Goal: Task Accomplishment & Management: Complete application form

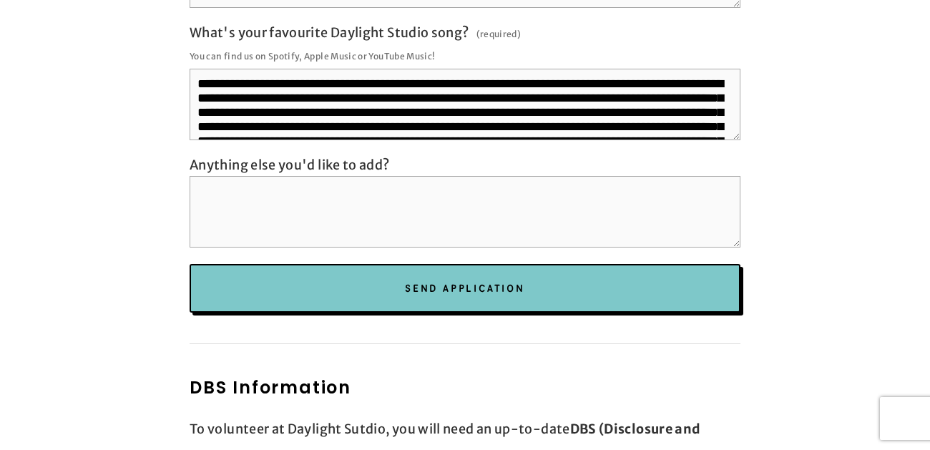
scroll to position [3144, 0]
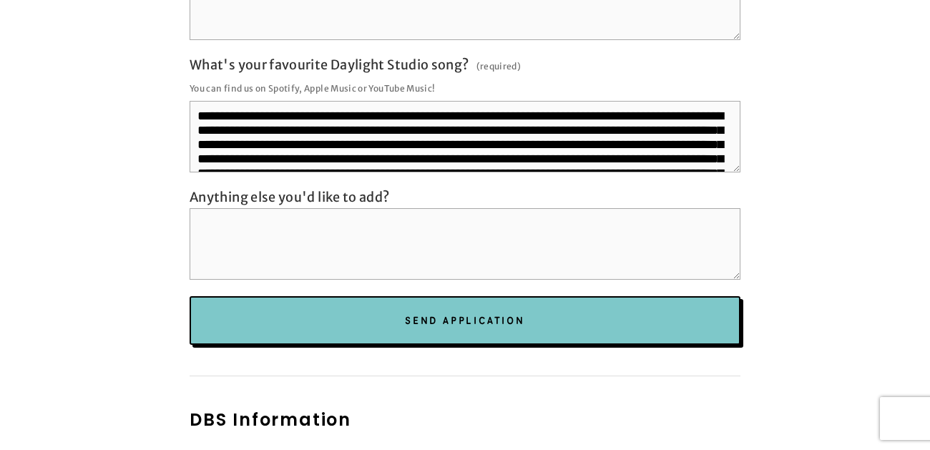
click at [221, 217] on textarea "Anything else you'd like to add?" at bounding box center [465, 244] width 551 height 72
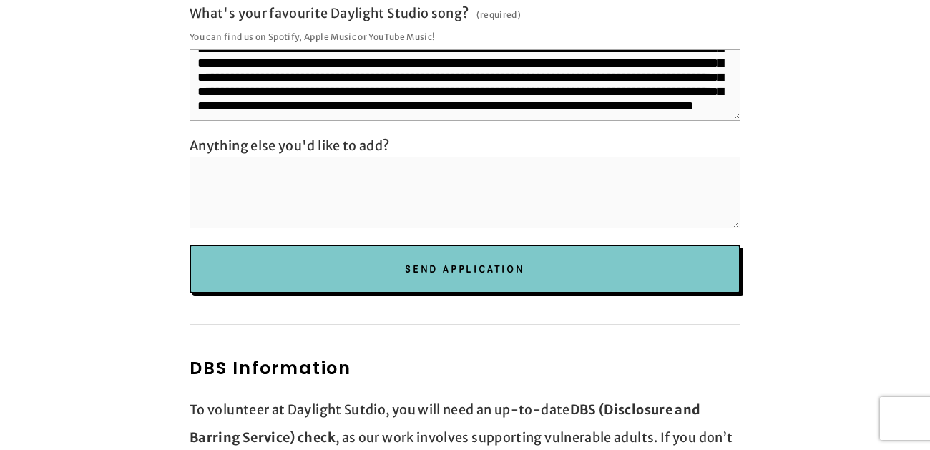
scroll to position [3194, 0]
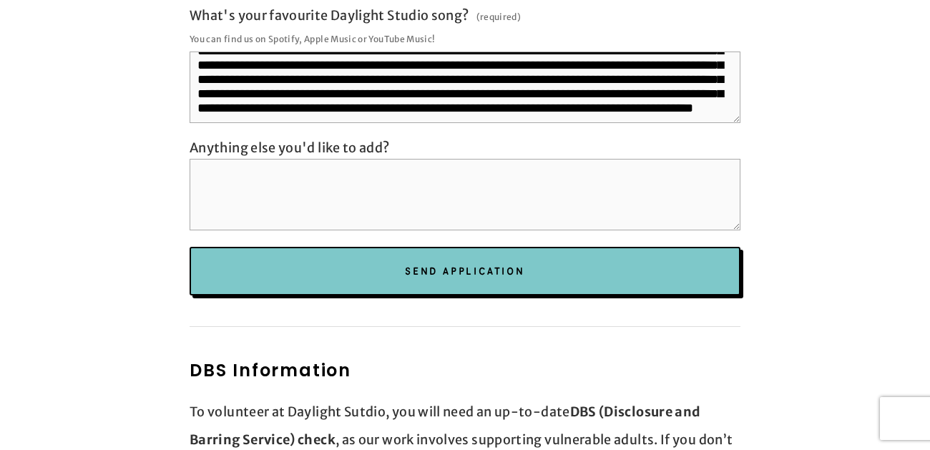
paste textarea "**********"
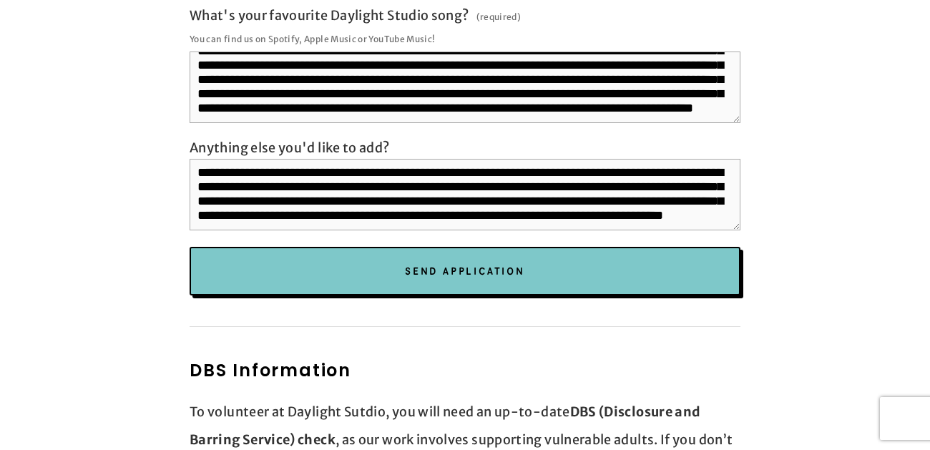
scroll to position [26, 0]
paste textarea "**********"
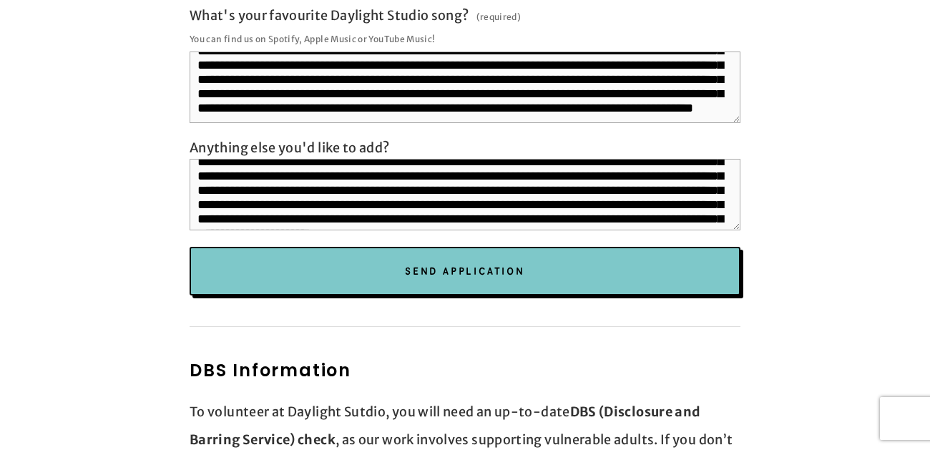
scroll to position [69, 0]
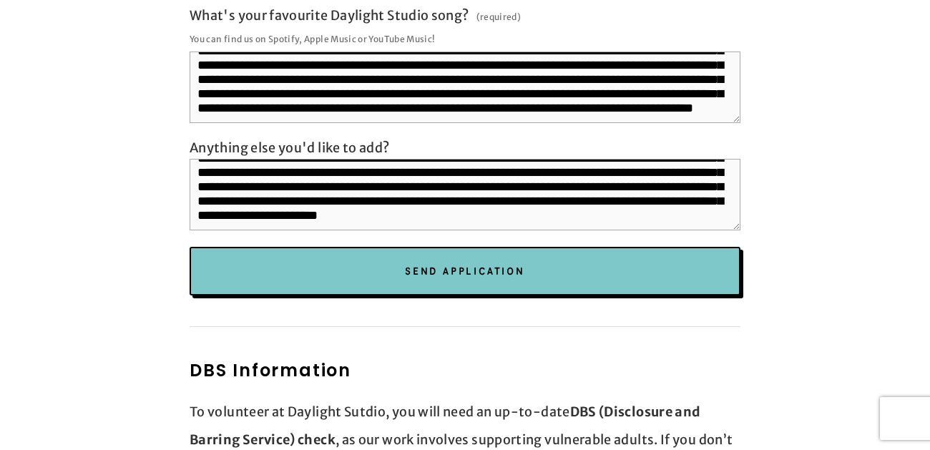
click at [279, 178] on textarea "**********" at bounding box center [465, 195] width 551 height 72
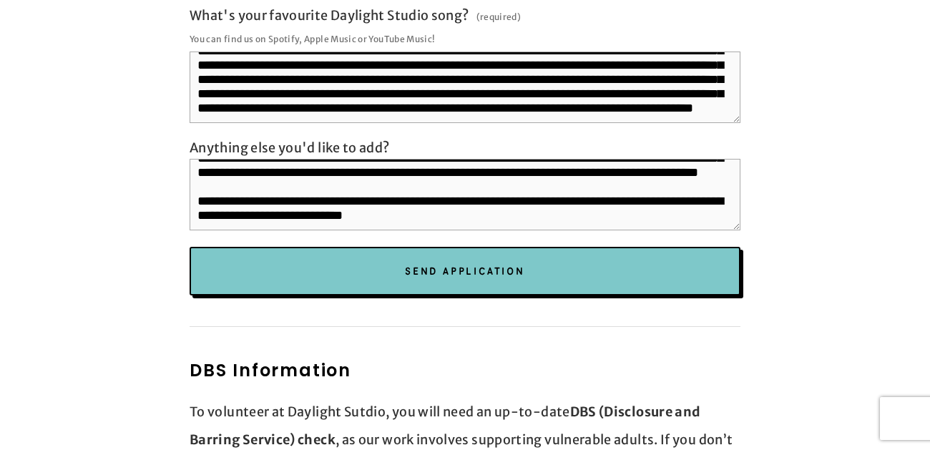
scroll to position [109, 0]
click at [539, 192] on textarea "**********" at bounding box center [465, 195] width 551 height 72
paste textarea "**********"
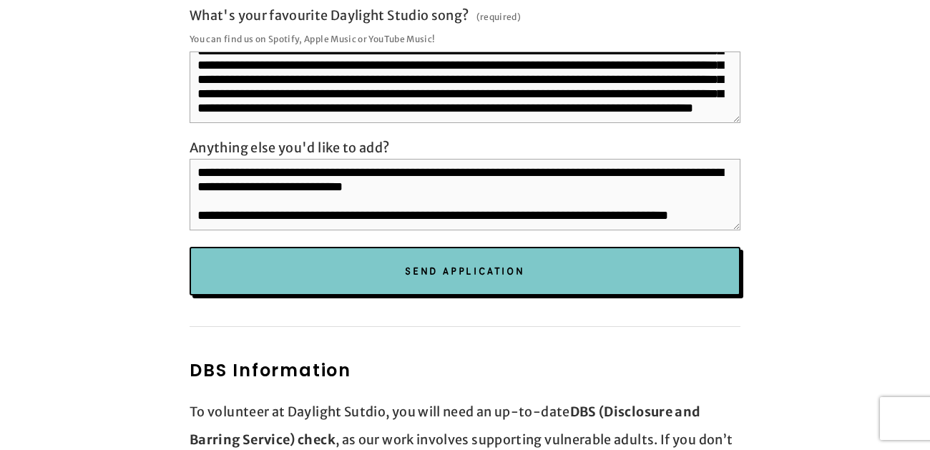
scroll to position [158, 0]
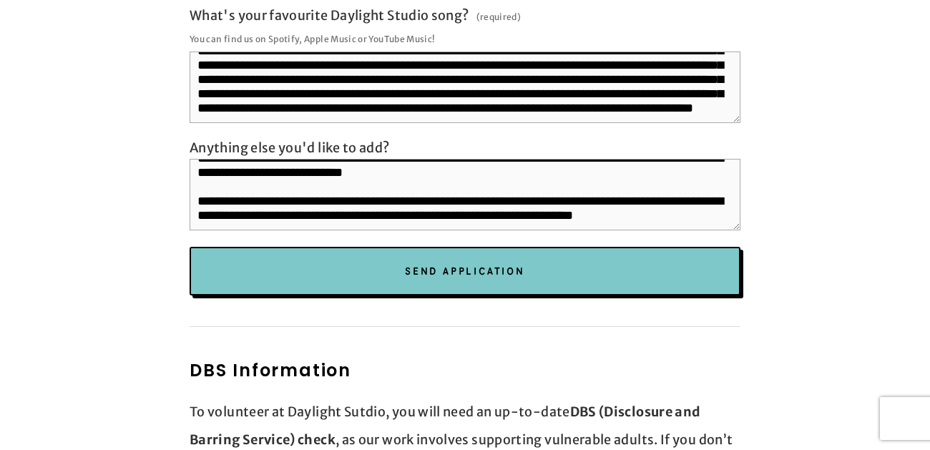
click at [418, 195] on textarea "**********" at bounding box center [465, 195] width 551 height 72
click at [300, 195] on textarea "**********" at bounding box center [465, 195] width 551 height 72
click at [715, 190] on textarea "**********" at bounding box center [465, 195] width 551 height 72
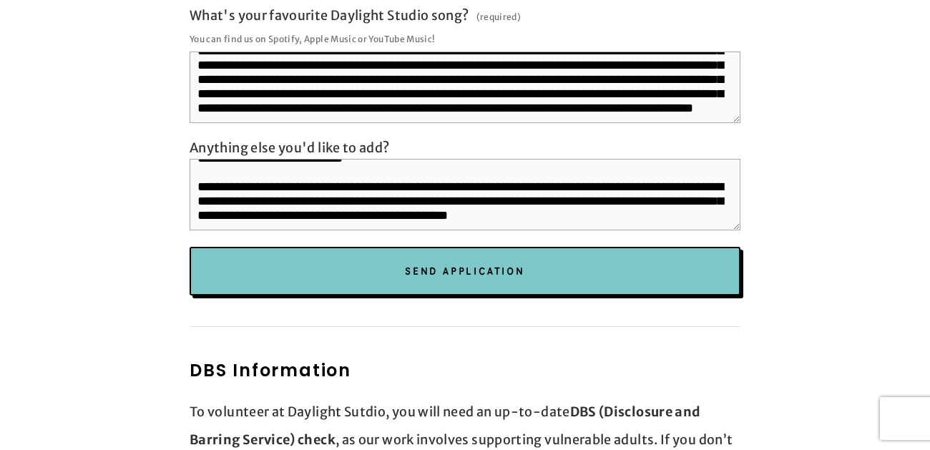
click at [524, 192] on textarea "**********" at bounding box center [465, 195] width 551 height 72
click at [679, 189] on textarea "**********" at bounding box center [465, 195] width 551 height 72
click at [680, 190] on textarea "**********" at bounding box center [465, 195] width 551 height 72
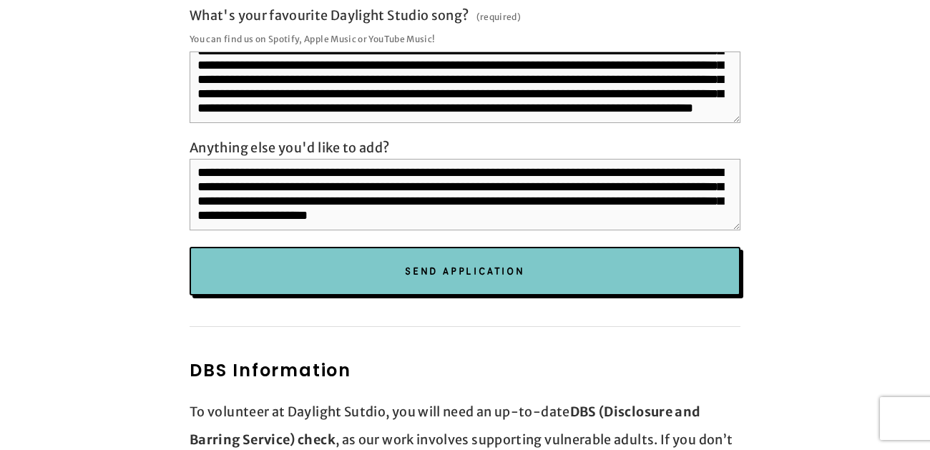
click at [519, 189] on textarea "**********" at bounding box center [465, 195] width 551 height 72
click at [598, 190] on textarea "**********" at bounding box center [465, 195] width 551 height 72
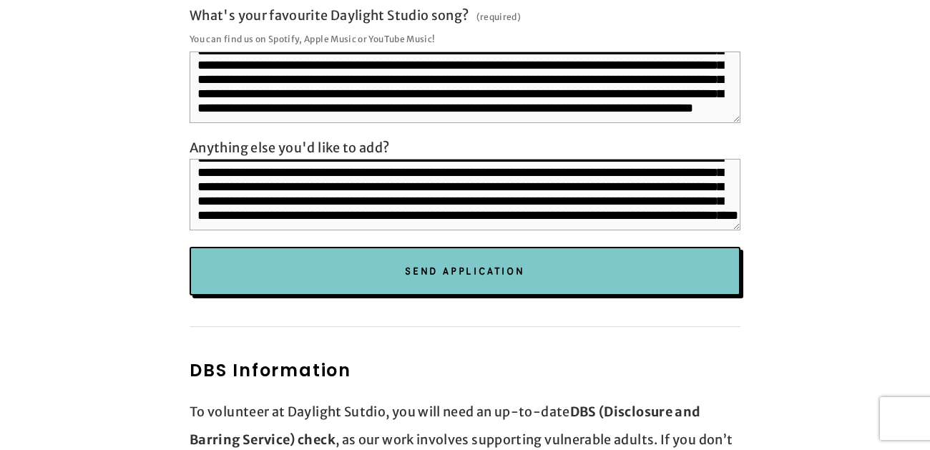
click at [372, 180] on textarea "Anything else you'd like to add?" at bounding box center [465, 195] width 551 height 72
click at [526, 159] on textarea "Anything else you'd like to add?" at bounding box center [465, 195] width 551 height 72
click at [335, 189] on textarea "Anything else you'd like to add?" at bounding box center [465, 195] width 551 height 72
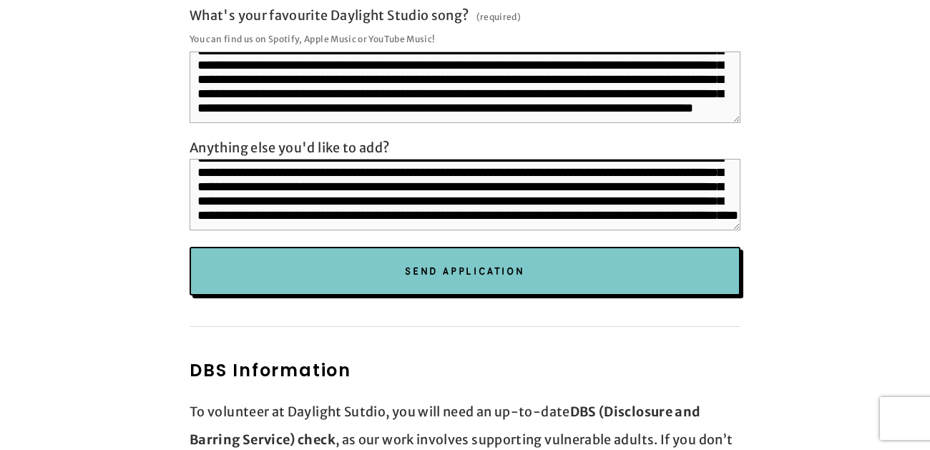
click at [330, 189] on textarea "Anything else you'd like to add?" at bounding box center [465, 195] width 551 height 72
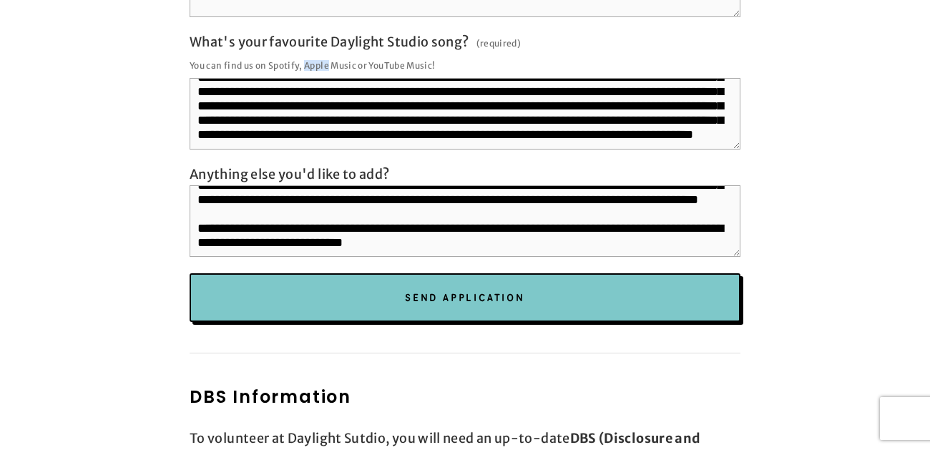
scroll to position [57, 0]
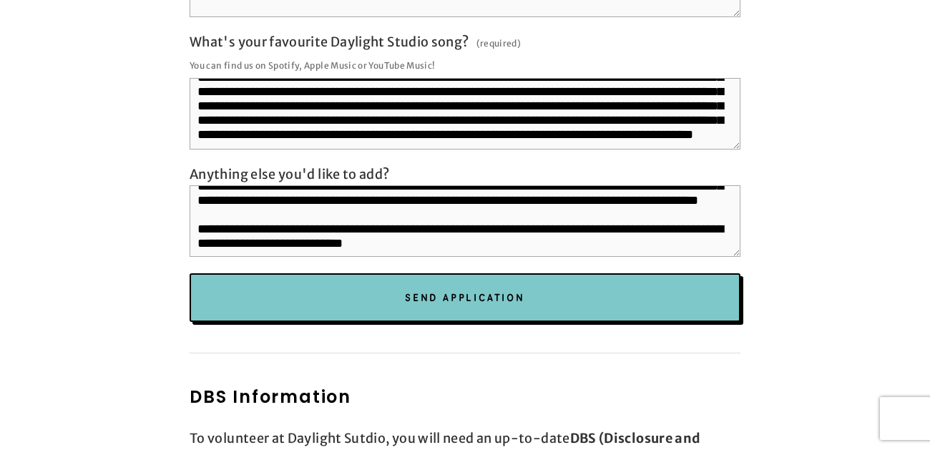
click at [212, 185] on textarea "Anything else you'd like to add?" at bounding box center [465, 221] width 551 height 72
click at [674, 185] on textarea "Anything else you'd like to add?" at bounding box center [465, 221] width 551 height 72
click at [242, 186] on textarea "Anything else you'd like to add?" at bounding box center [465, 221] width 551 height 72
click at [408, 189] on textarea "Anything else you'd like to add?" at bounding box center [465, 221] width 551 height 72
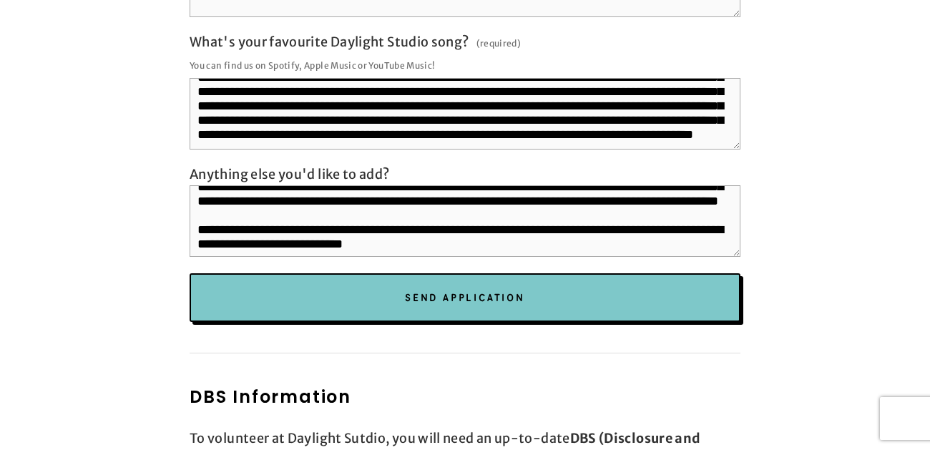
click at [473, 190] on textarea "Anything else you'd like to add?" at bounding box center [465, 221] width 551 height 72
click at [470, 186] on textarea "Anything else you'd like to add?" at bounding box center [465, 221] width 551 height 72
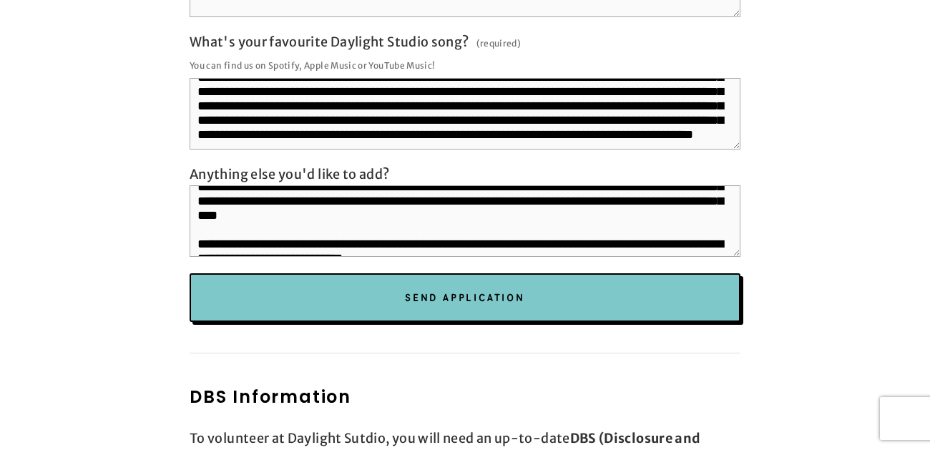
click at [675, 191] on textarea "Anything else you'd like to add?" at bounding box center [465, 221] width 551 height 72
click at [646, 200] on textarea "Anything else you'd like to add?" at bounding box center [465, 221] width 551 height 72
click at [234, 218] on textarea "Anything else you'd like to add?" at bounding box center [465, 221] width 551 height 72
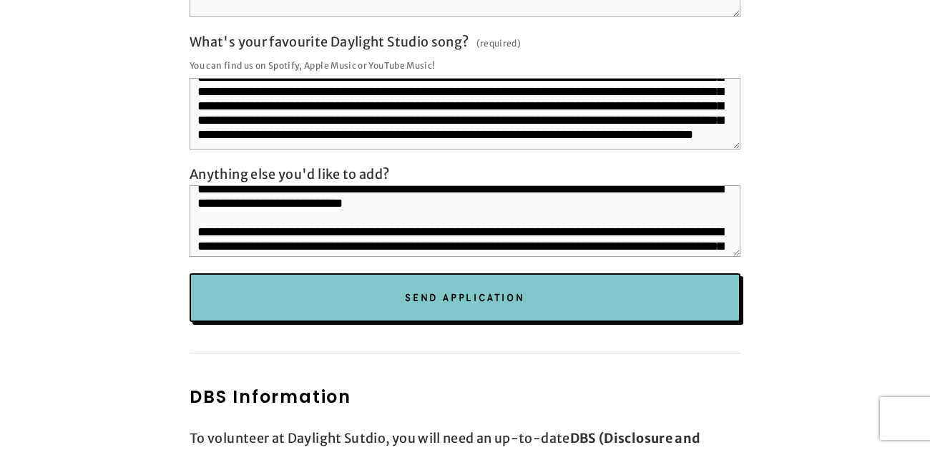
scroll to position [122, 0]
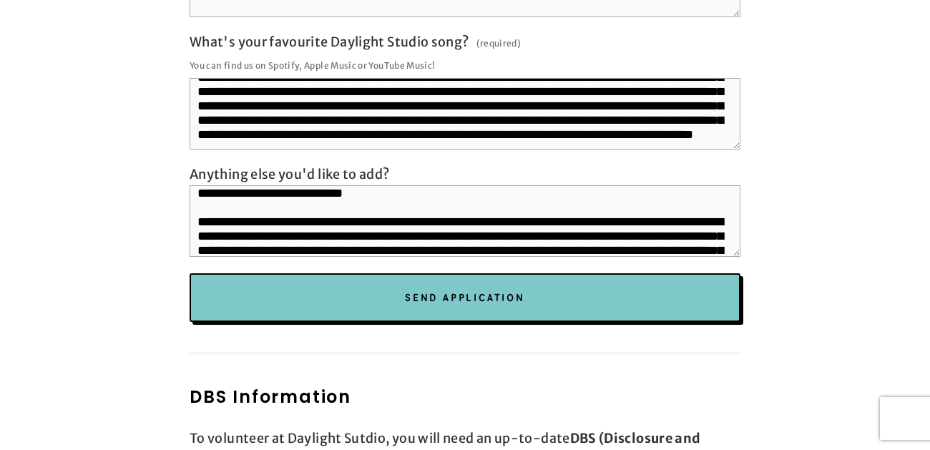
click at [197, 187] on textarea "Anything else you'd like to add?" at bounding box center [465, 221] width 551 height 72
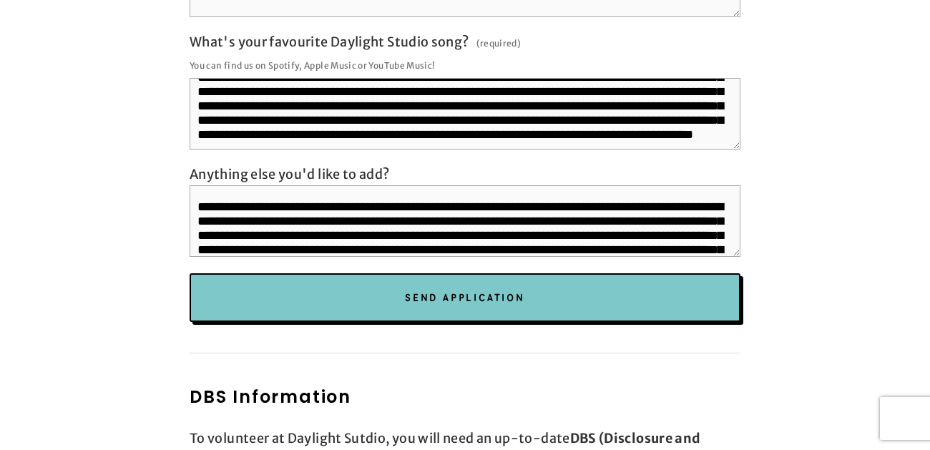
scroll to position [116, 0]
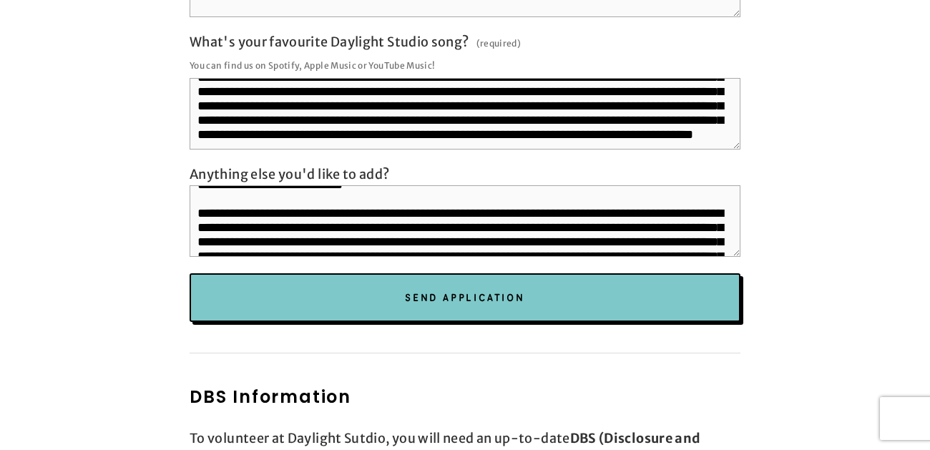
click at [197, 219] on textarea "Anything else you'd like to add?" at bounding box center [465, 221] width 551 height 72
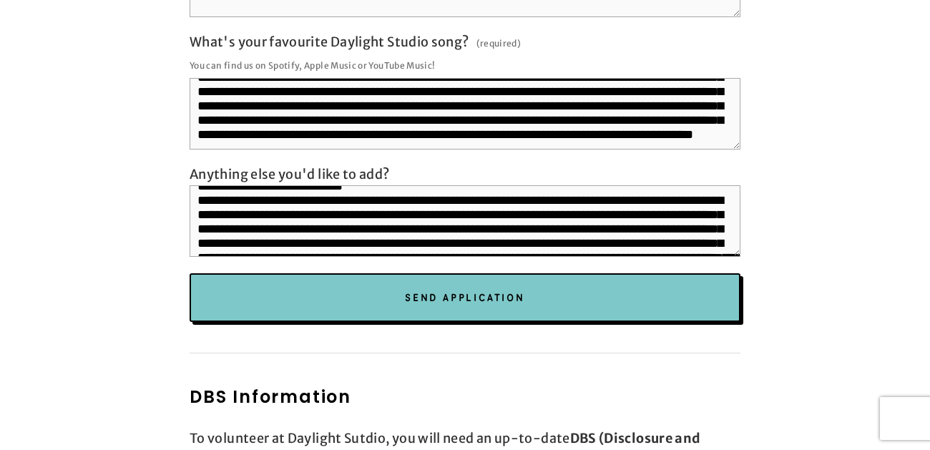
scroll to position [115, 0]
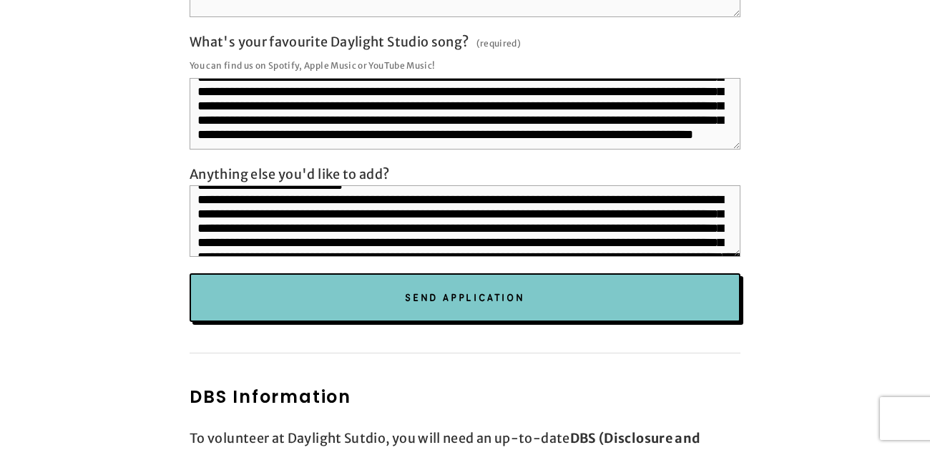
click at [466, 194] on textarea "Anything else you'd like to add?" at bounding box center [465, 221] width 551 height 72
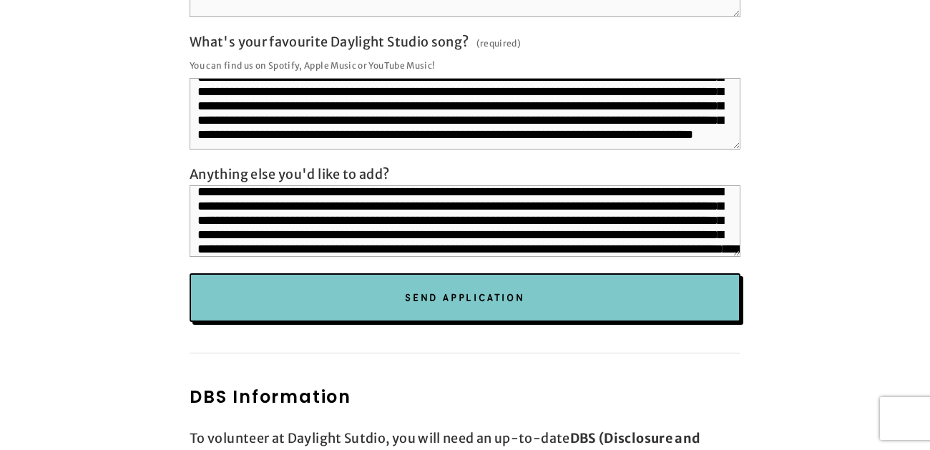
scroll to position [3167, 0]
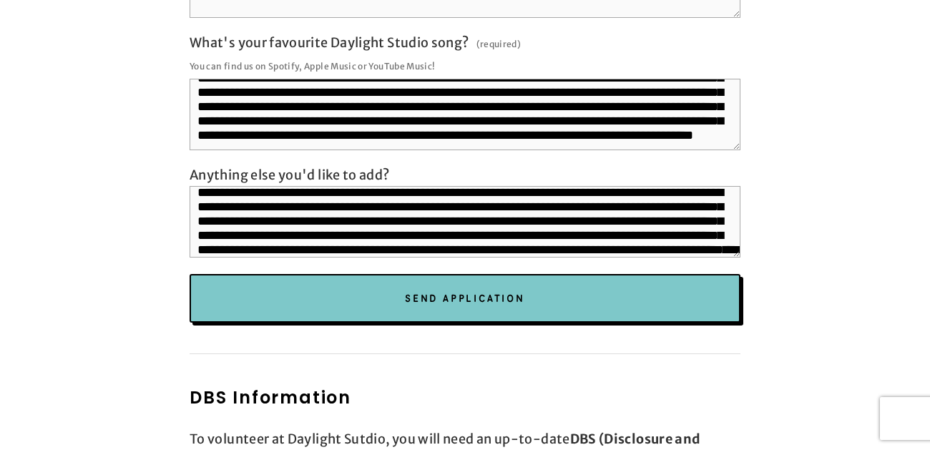
click at [340, 204] on textarea "Anything else you'd like to add?" at bounding box center [465, 222] width 551 height 72
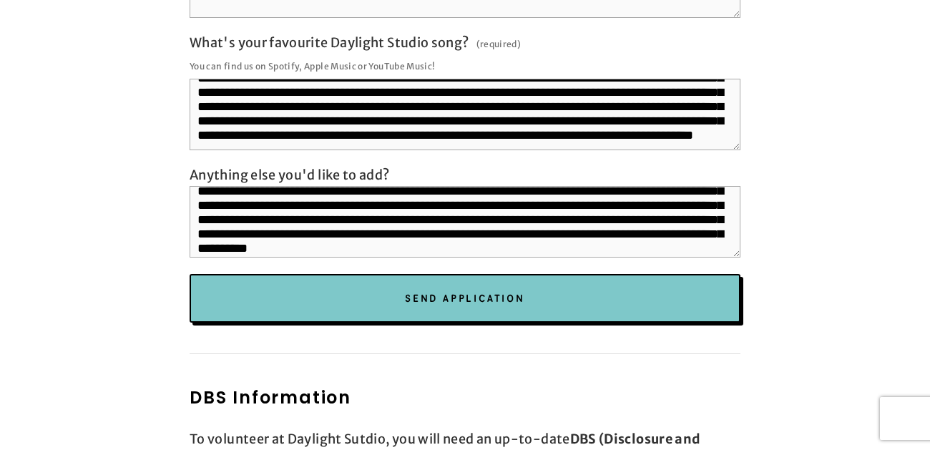
scroll to position [139, 0]
click at [363, 203] on textarea "Anything else you'd like to add?" at bounding box center [465, 222] width 551 height 72
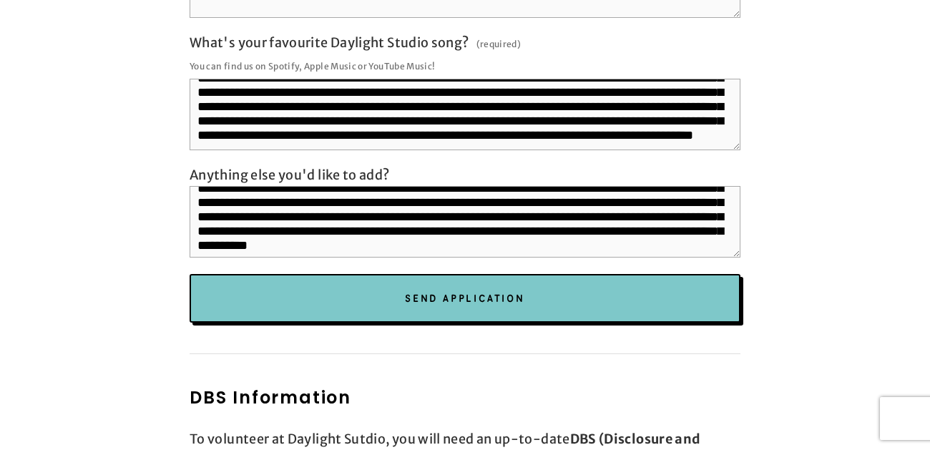
scroll to position [150, 0]
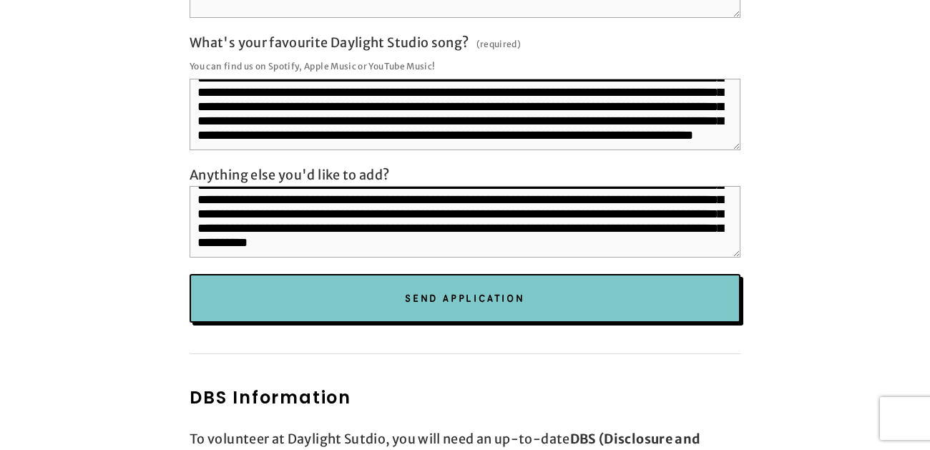
click at [315, 210] on textarea "Anything else you'd like to add?" at bounding box center [465, 222] width 551 height 72
click at [543, 203] on textarea "Anything else you'd like to add?" at bounding box center [465, 222] width 551 height 72
click at [579, 202] on textarea "Anything else you'd like to add?" at bounding box center [465, 222] width 551 height 72
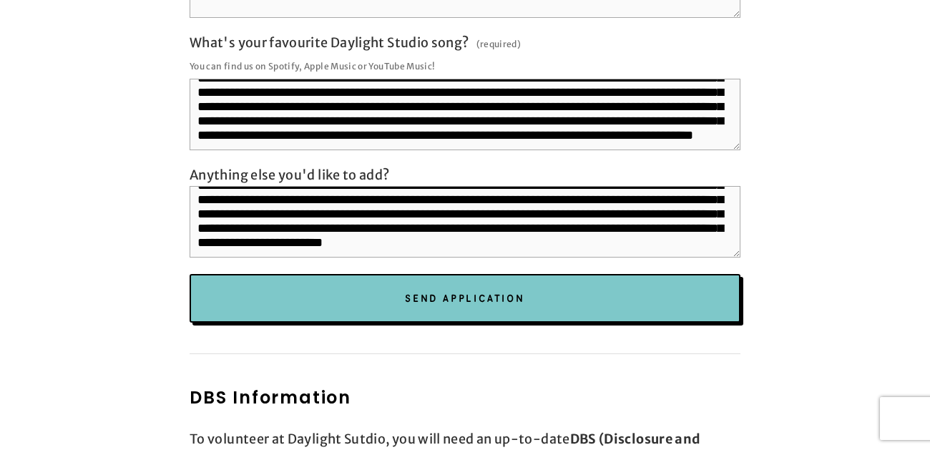
click at [657, 202] on textarea "Anything else you'd like to add?" at bounding box center [465, 222] width 551 height 72
click at [726, 188] on textarea "Anything else you'd like to add?" at bounding box center [465, 222] width 551 height 72
click at [354, 203] on textarea "Anything else you'd like to add?" at bounding box center [465, 222] width 551 height 72
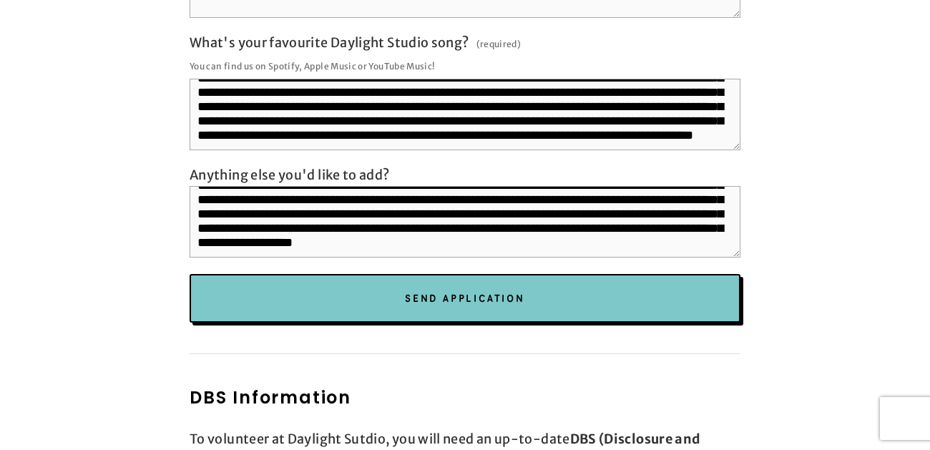
click at [720, 186] on textarea "Anything else you'd like to add?" at bounding box center [465, 222] width 551 height 72
click at [264, 202] on textarea "Anything else you'd like to add?" at bounding box center [465, 222] width 551 height 72
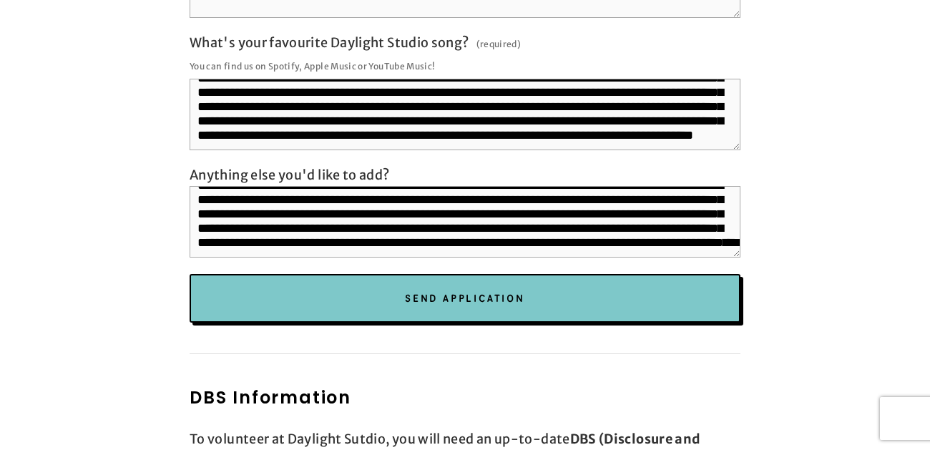
click at [335, 202] on textarea "Anything else you'd like to add?" at bounding box center [465, 222] width 551 height 72
drag, startPoint x: 439, startPoint y: 221, endPoint x: 363, endPoint y: 221, distance: 75.8
click at [363, 221] on textarea "Anything else you'd like to add?" at bounding box center [465, 222] width 551 height 72
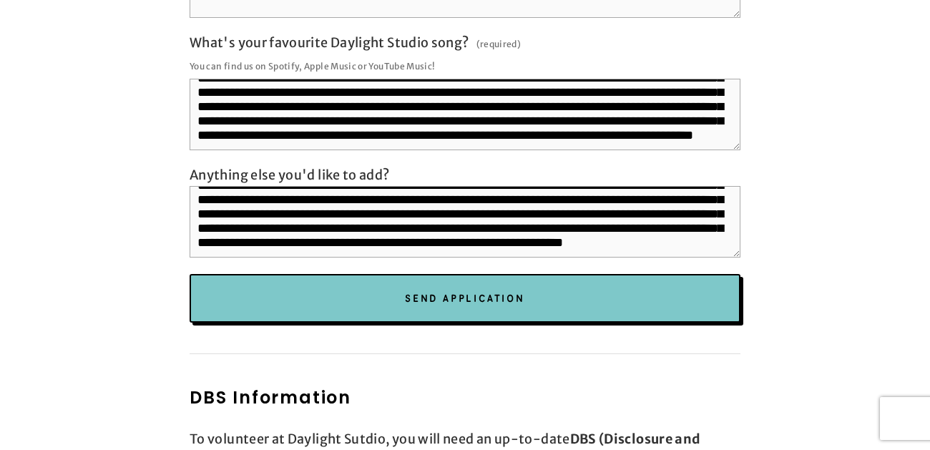
click at [439, 187] on textarea "Anything else you'd like to add?" at bounding box center [465, 222] width 551 height 72
click at [263, 186] on textarea "Anything else you'd like to add?" at bounding box center [465, 222] width 551 height 72
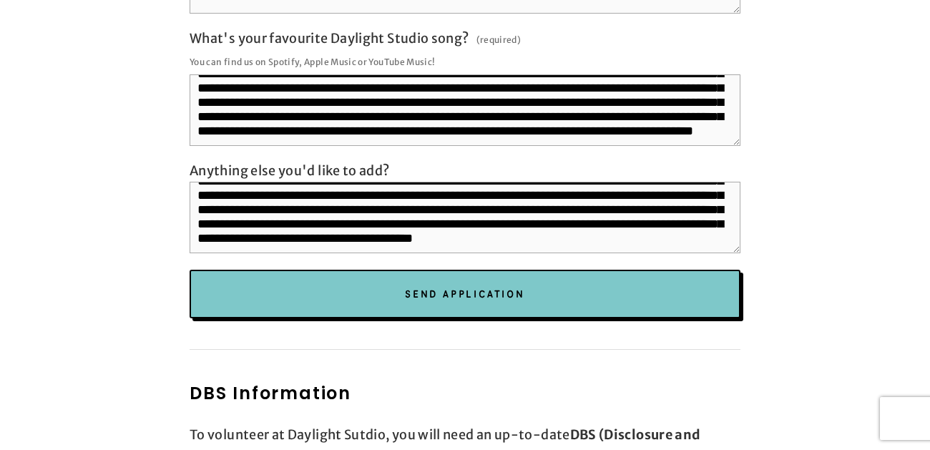
scroll to position [3171, 0]
click at [471, 182] on textarea "Anything else you'd like to add?" at bounding box center [465, 218] width 551 height 72
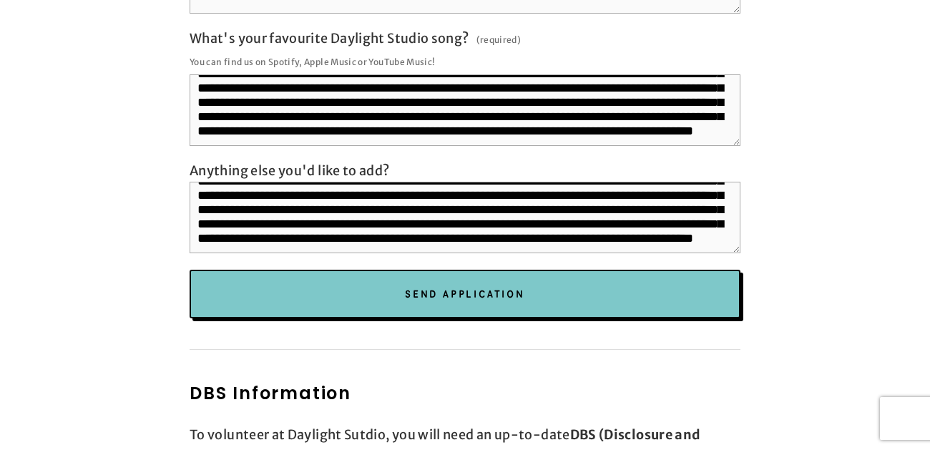
click at [321, 196] on textarea "Anything else you'd like to add?" at bounding box center [465, 218] width 551 height 72
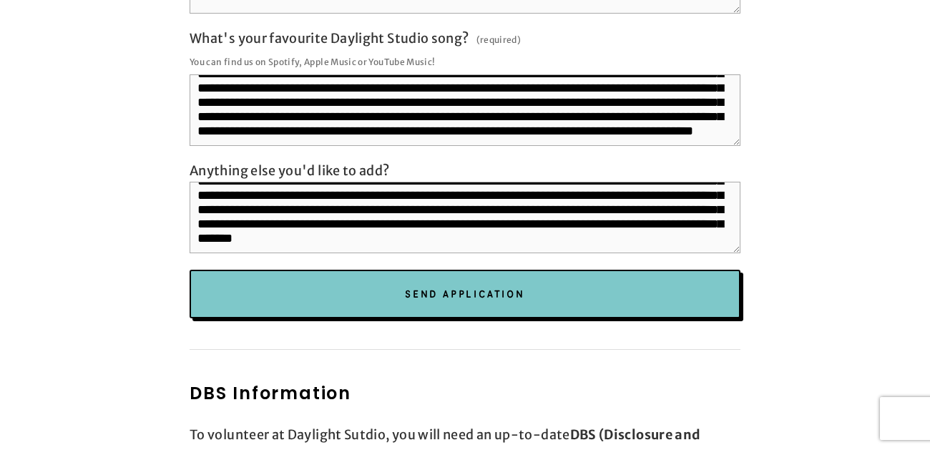
scroll to position [224, 0]
click at [469, 182] on textarea "Anything else you'd like to add?" at bounding box center [465, 218] width 551 height 72
click at [530, 182] on textarea "Anything else you'd like to add?" at bounding box center [465, 218] width 551 height 72
click at [259, 197] on textarea "Anything else you'd like to add?" at bounding box center [465, 218] width 551 height 72
click at [325, 197] on textarea "Anything else you'd like to add?" at bounding box center [465, 218] width 551 height 72
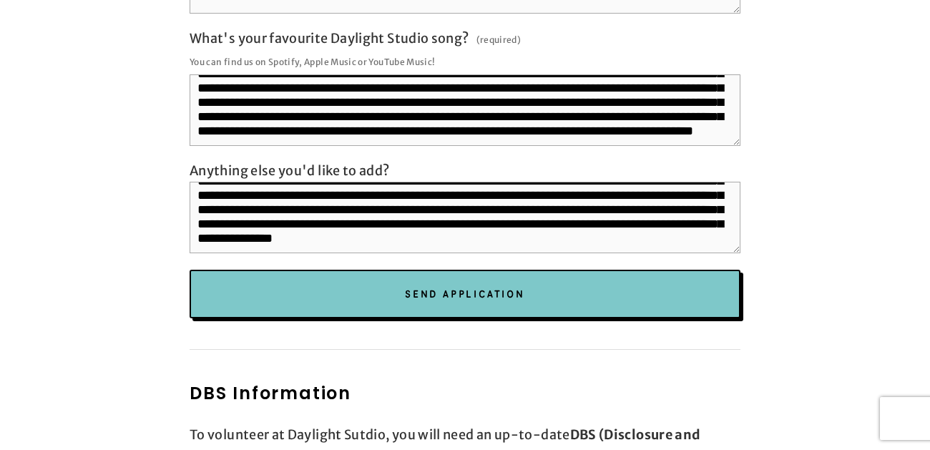
drag, startPoint x: 283, startPoint y: 197, endPoint x: 263, endPoint y: 197, distance: 20.0
click at [263, 197] on textarea "Anything else you'd like to add?" at bounding box center [465, 218] width 551 height 72
click at [422, 197] on textarea "Anything else you'd like to add?" at bounding box center [465, 218] width 551 height 72
click at [475, 197] on textarea "Anything else you'd like to add?" at bounding box center [465, 218] width 551 height 72
click at [540, 197] on textarea "Anything else you'd like to add?" at bounding box center [465, 218] width 551 height 72
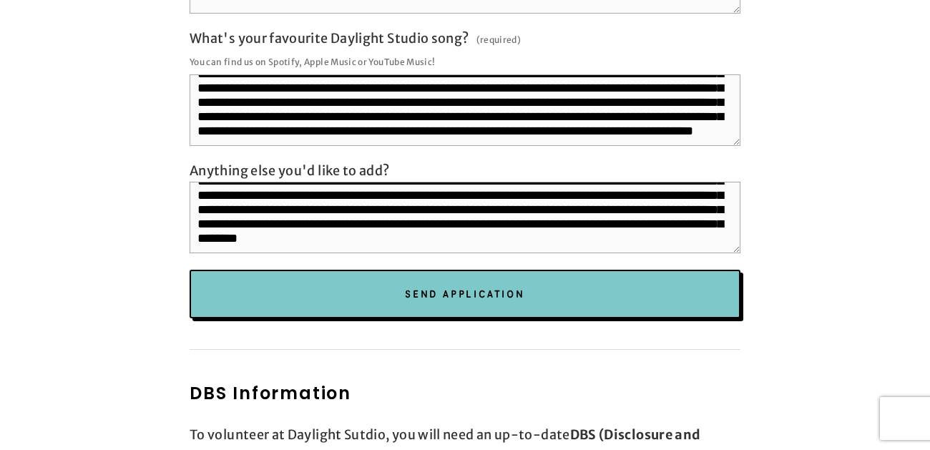
click at [546, 200] on textarea "Anything else you'd like to add?" at bounding box center [465, 218] width 551 height 72
click at [597, 199] on textarea "Anything else you'd like to add?" at bounding box center [465, 218] width 551 height 72
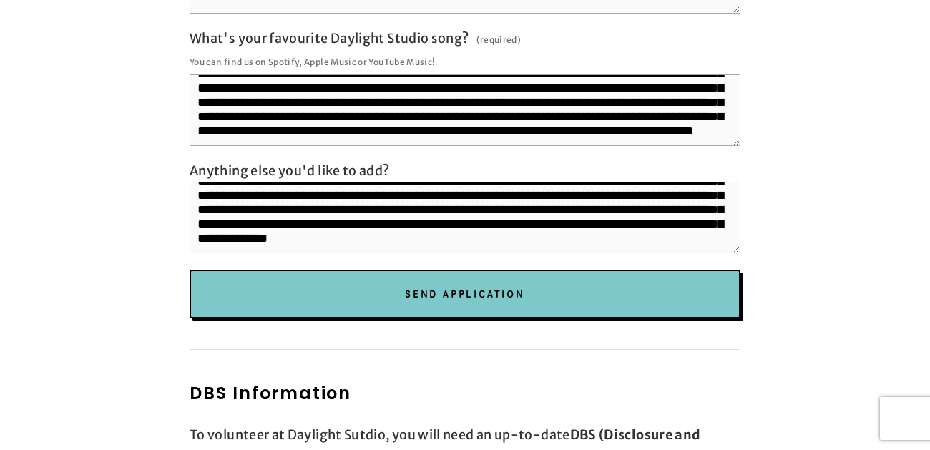
click at [550, 199] on textarea "Anything else you'd like to add?" at bounding box center [465, 218] width 551 height 72
drag, startPoint x: 731, startPoint y: 197, endPoint x: 707, endPoint y: 197, distance: 24.3
click at [707, 197] on textarea "Anything else you'd like to add?" at bounding box center [465, 218] width 551 height 72
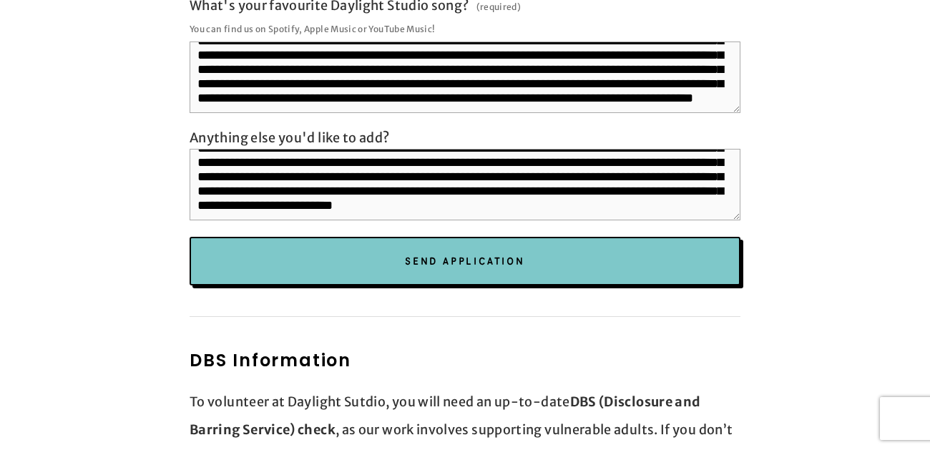
scroll to position [3192, 0]
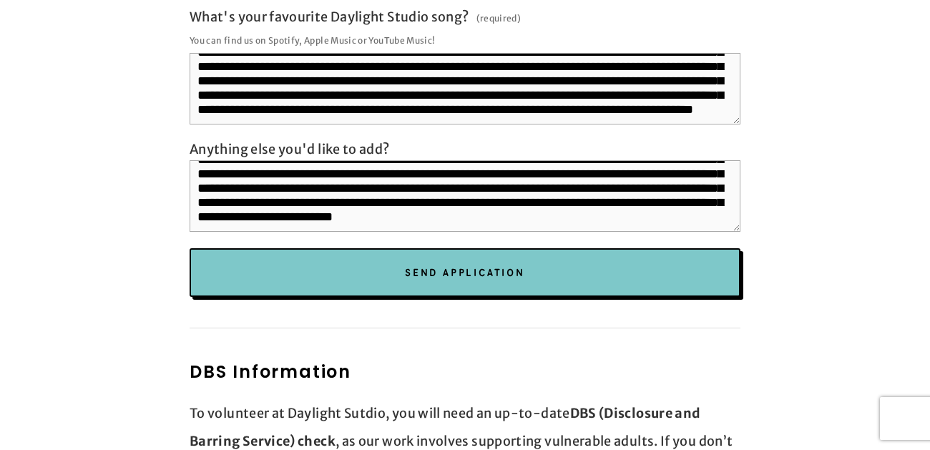
click at [441, 192] on textarea "Anything else you'd like to add?" at bounding box center [465, 196] width 551 height 72
click at [267, 200] on textarea "Anything else you'd like to add?" at bounding box center [465, 196] width 551 height 72
type textarea "**********"
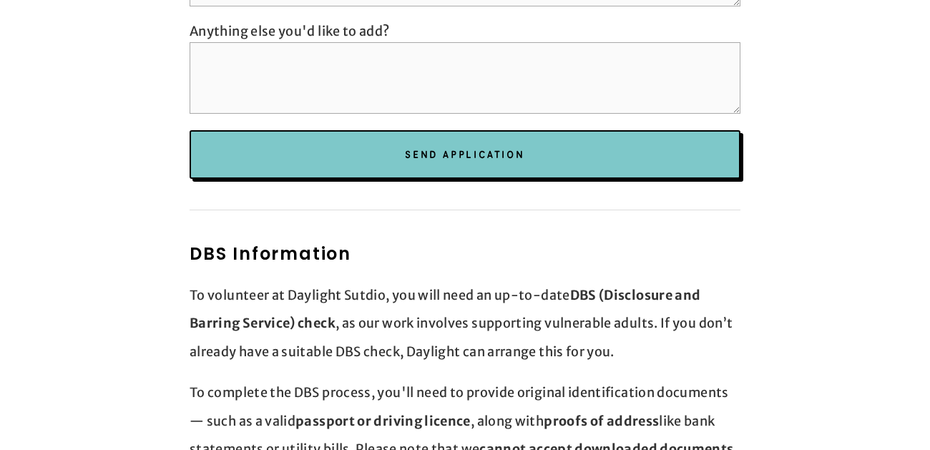
scroll to position [3124, 0]
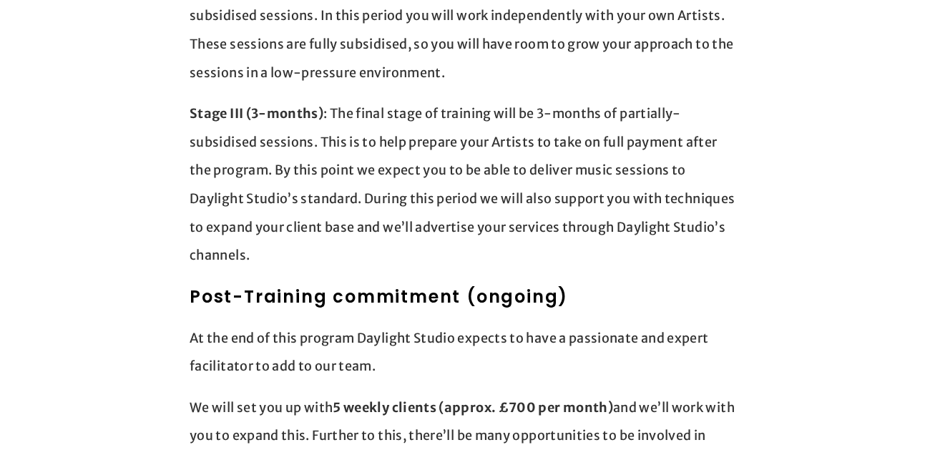
scroll to position [1461, 0]
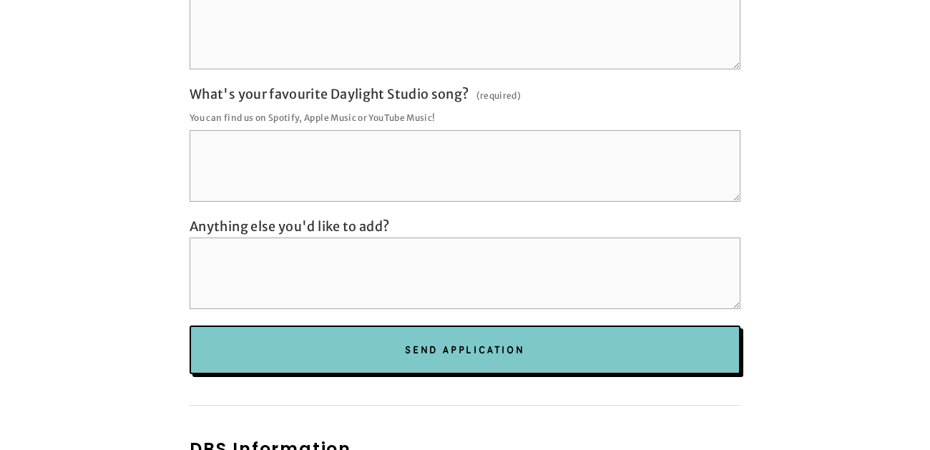
scroll to position [2052, 0]
